Goal: Task Accomplishment & Management: Manage account settings

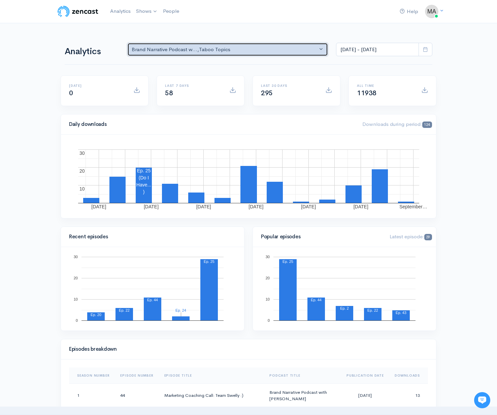
click at [203, 52] on div "Brand Narrative Podcast w... , Taboo Topics" at bounding box center [225, 50] width 186 height 8
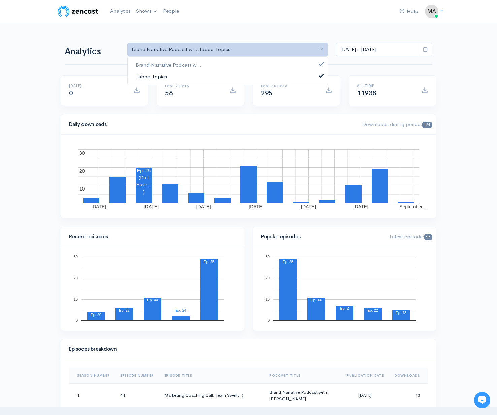
click at [181, 73] on link "Taboo Topics" at bounding box center [228, 77] width 200 height 12
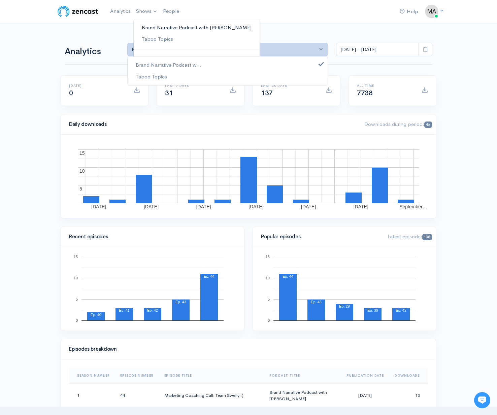
click at [152, 26] on link "Brand Narrative Podcast with [PERSON_NAME]" at bounding box center [197, 28] width 126 height 12
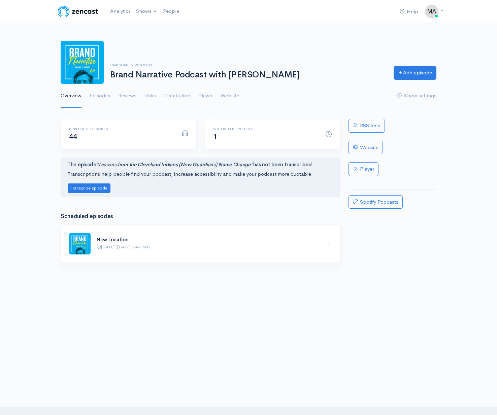
click at [230, 125] on div "Scheduled episodes 1" at bounding box center [272, 134] width 135 height 30
click at [230, 131] on h6 "Scheduled episodes" at bounding box center [265, 129] width 104 height 4
click at [106, 96] on link "Episodes" at bounding box center [100, 96] width 21 height 24
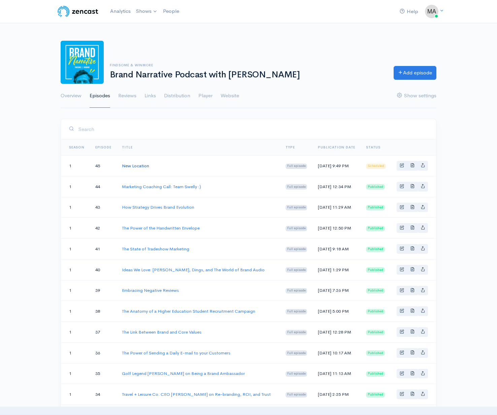
click at [145, 166] on link "New Location" at bounding box center [135, 166] width 27 height 6
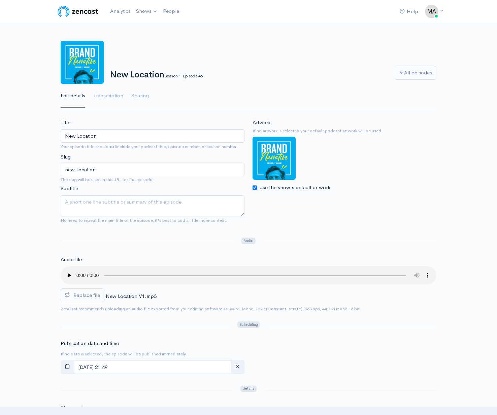
click at [68, 269] on audio at bounding box center [249, 275] width 376 height 18
click at [122, 271] on audio at bounding box center [249, 275] width 376 height 18
click at [149, 270] on audio at bounding box center [249, 275] width 376 height 18
click at [167, 270] on audio at bounding box center [249, 275] width 376 height 18
click at [175, 271] on audio at bounding box center [249, 275] width 376 height 18
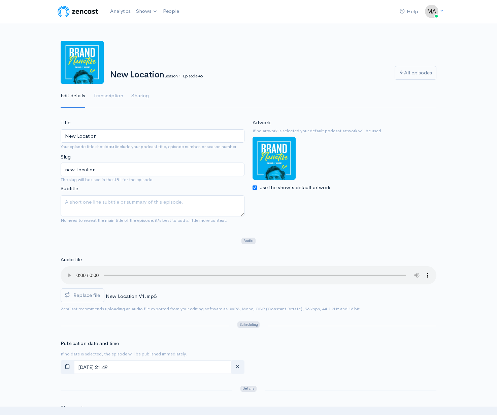
drag, startPoint x: 192, startPoint y: 270, endPoint x: 202, endPoint y: 270, distance: 10.1
click at [193, 270] on audio at bounding box center [249, 275] width 376 height 18
click at [210, 270] on audio at bounding box center [249, 275] width 376 height 18
click at [225, 270] on audio at bounding box center [249, 275] width 376 height 18
click at [78, 271] on audio at bounding box center [249, 275] width 376 height 18
